Goal: Information Seeking & Learning: Learn about a topic

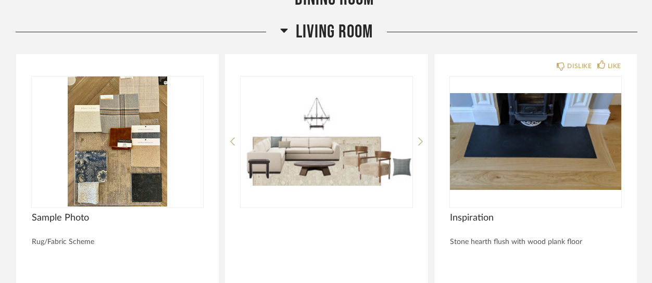
scroll to position [4626, 0]
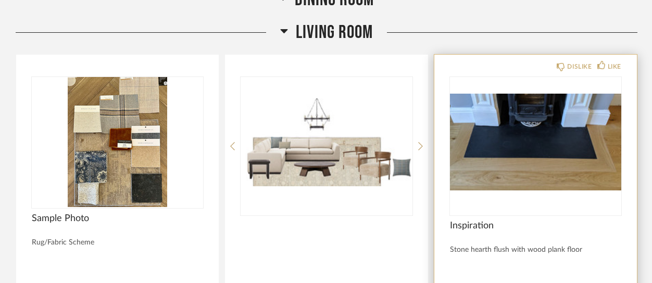
click at [555, 122] on img "0" at bounding box center [535, 142] width 171 height 130
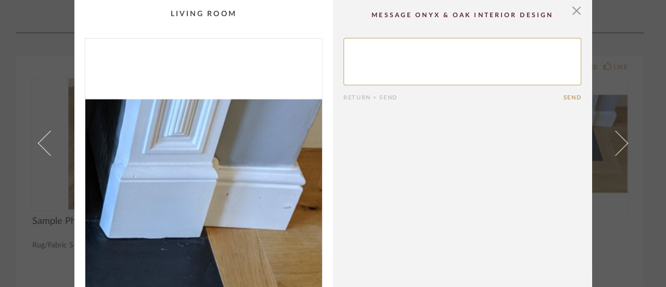
scroll to position [85, 0]
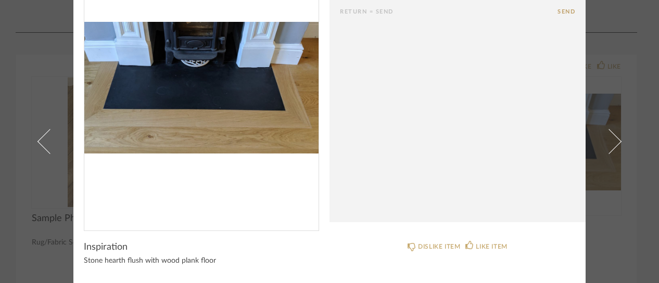
click at [413, 145] on cpp-summary-comments "Return = Send Send" at bounding box center [457, 68] width 256 height 307
click at [588, 116] on div "× Return = Send Send Inspiration Stone hearth flush with wood plank floor DISLI…" at bounding box center [329, 99] width 599 height 369
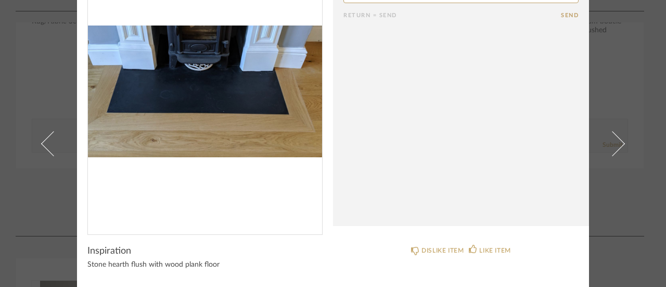
click at [17, 11] on div "× Return = Send Send Inspiration Stone hearth flush with wood plank floor DISLI…" at bounding box center [333, 143] width 666 height 287
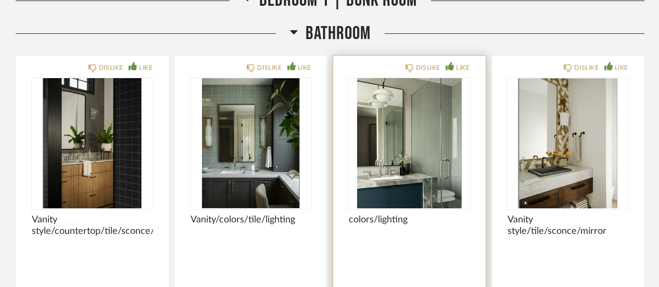
scroll to position [6129, 0]
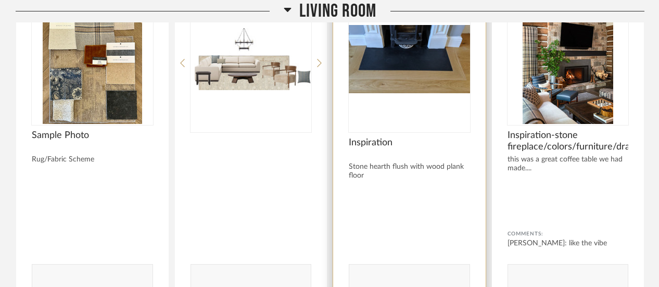
scroll to position [2727, 0]
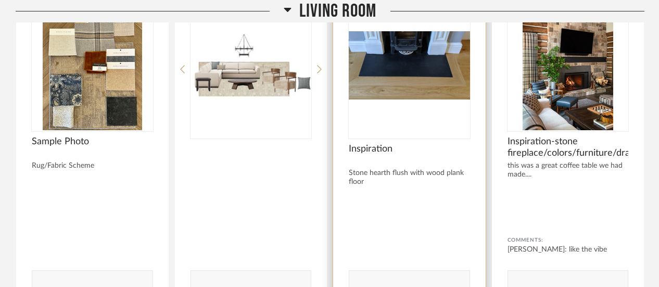
click at [409, 46] on img "0" at bounding box center [409, 65] width 121 height 130
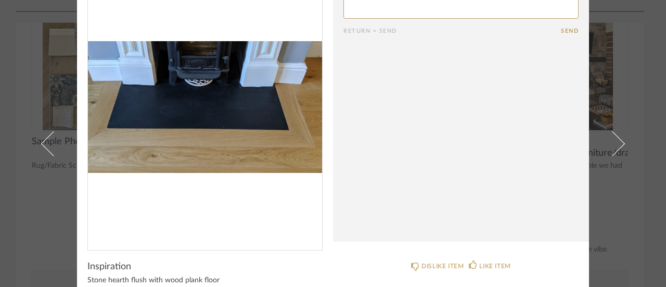
scroll to position [67, 0]
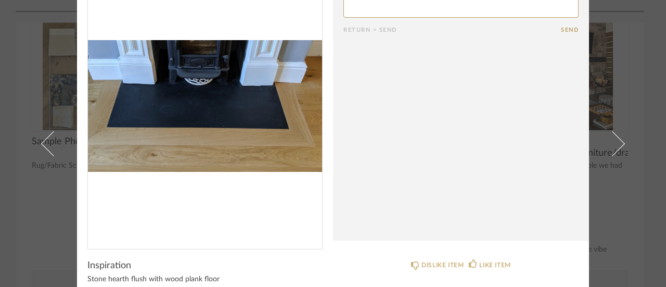
click at [641, 12] on div "× Return = Send Send Inspiration Stone hearth flush with wood plank floor DISLI…" at bounding box center [333, 143] width 666 height 287
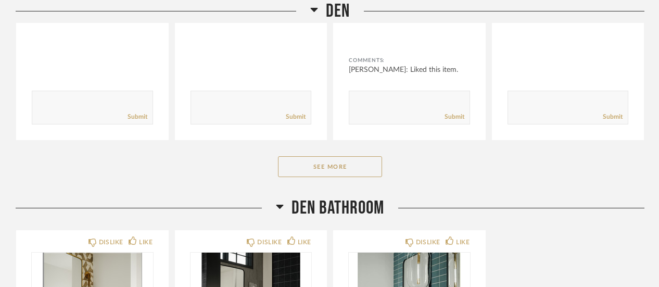
scroll to position [3384, 0]
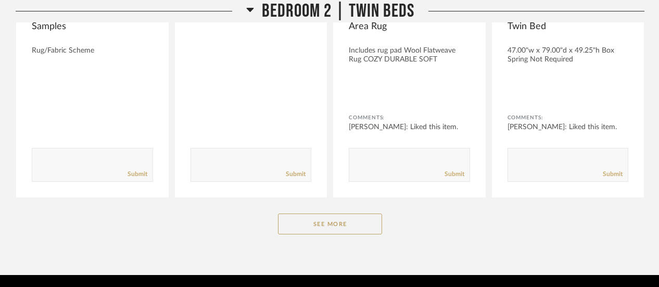
scroll to position [6511, 0]
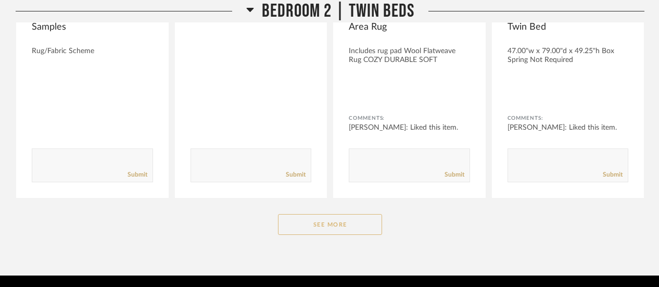
drag, startPoint x: 328, startPoint y: 126, endPoint x: 315, endPoint y: 190, distance: 64.8
click at [315, 214] on button "See More" at bounding box center [330, 224] width 104 height 21
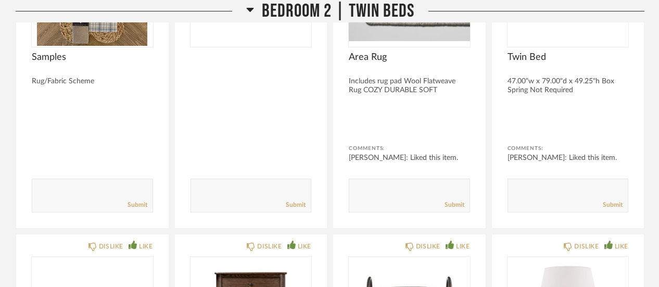
scroll to position [6516, 0]
